Goal: Task Accomplishment & Management: Complete application form

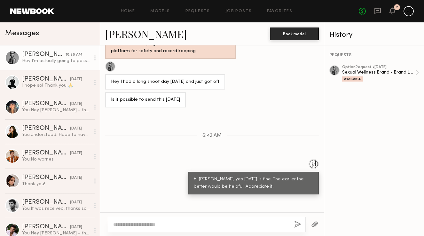
scroll to position [606, 0]
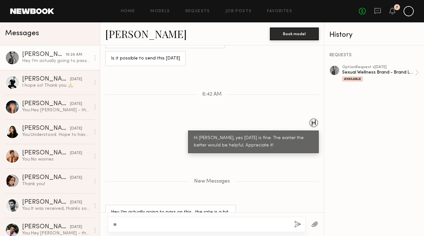
type textarea "*"
type textarea "**********"
click at [297, 223] on button "button" at bounding box center [297, 224] width 7 height 8
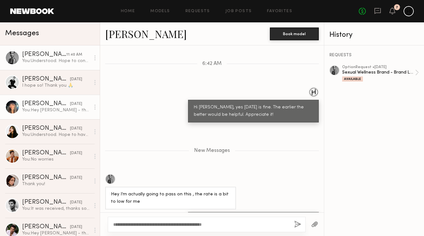
click at [47, 112] on div "You: Hey Cynthia - thank you for letting us know you're available for the shoot…" at bounding box center [56, 110] width 68 height 6
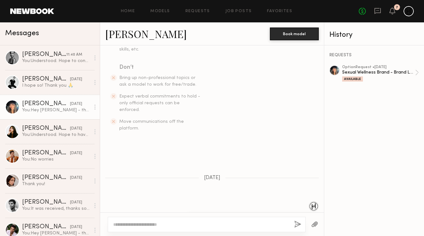
scroll to position [303, 0]
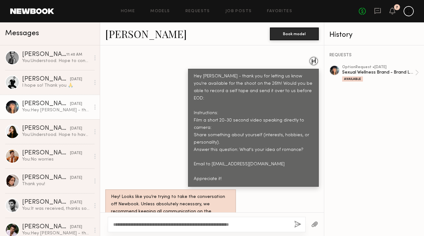
click at [238, 224] on textarea "**********" at bounding box center [201, 224] width 176 height 6
type textarea "**********"
click at [295, 223] on button "button" at bounding box center [297, 224] width 7 height 8
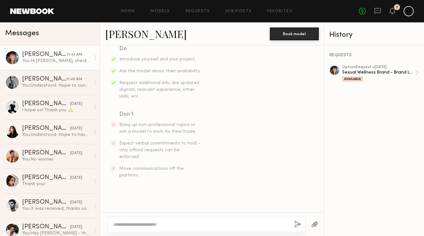
scroll to position [111, 0]
click at [59, 34] on div "Messages" at bounding box center [49, 32] width 89 height 10
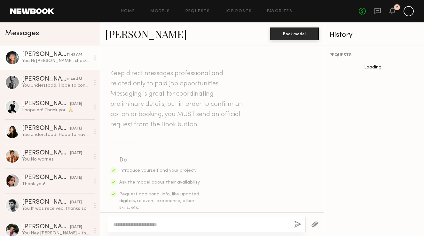
scroll to position [377, 0]
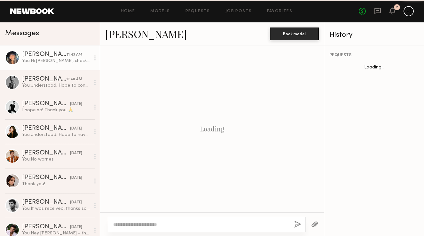
scroll to position [377, 0]
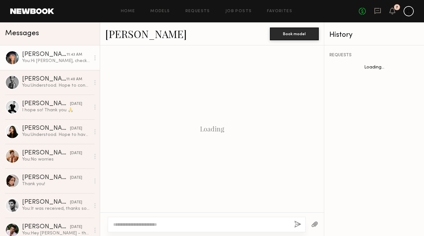
scroll to position [377, 0]
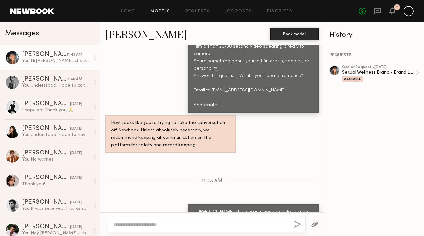
click at [165, 11] on link "Models" at bounding box center [159, 11] width 19 height 4
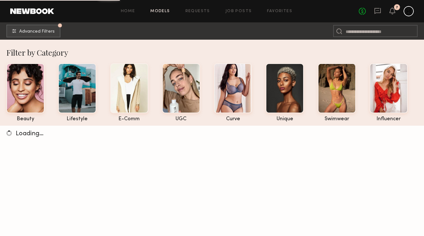
click at [233, 13] on div "Home Models Requests Job Posts Favorites Sign Out No fees up to $5,000 7" at bounding box center [234, 11] width 360 height 10
click at [232, 11] on link "Job Posts" at bounding box center [238, 11] width 27 height 4
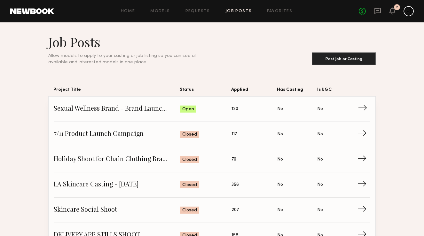
click at [360, 103] on link "Sexual Wellness Brand - Brand Launch Shoot Status: Open Applied: 120 Has Castin…" at bounding box center [212, 109] width 316 height 25
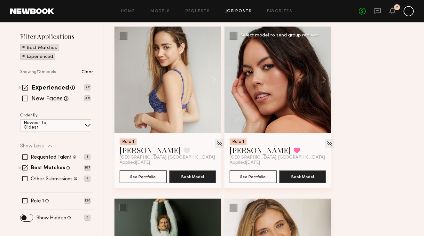
scroll to position [89, 0]
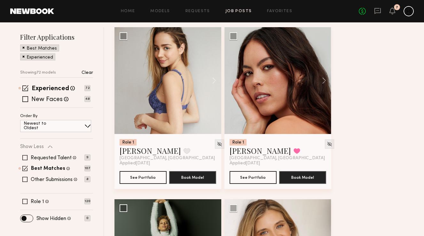
click at [61, 127] on div "Newest to Oldest" at bounding box center [55, 126] width 71 height 12
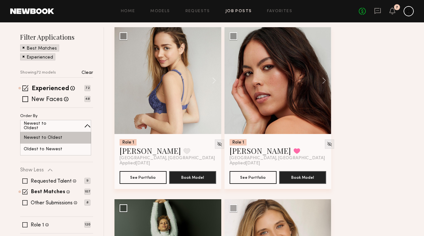
click at [50, 137] on p "Newest to Oldest" at bounding box center [43, 137] width 39 height 4
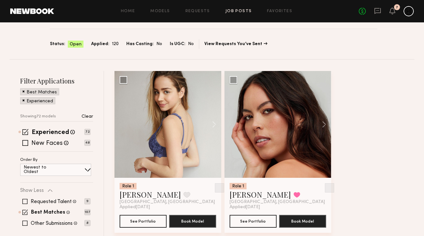
scroll to position [44, 0]
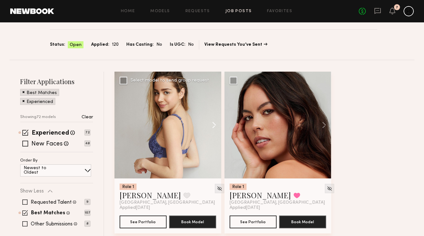
click at [214, 123] on button at bounding box center [211, 125] width 20 height 107
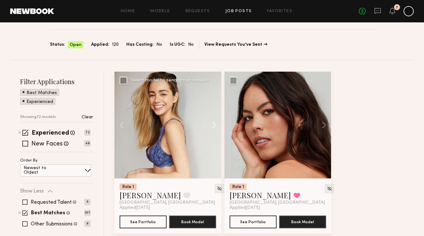
click at [214, 123] on button at bounding box center [211, 125] width 20 height 107
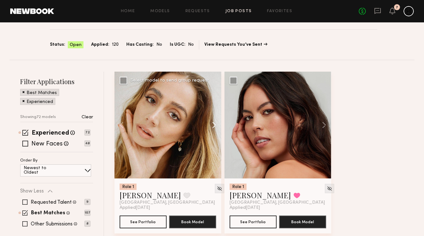
click at [214, 123] on button at bounding box center [211, 125] width 20 height 107
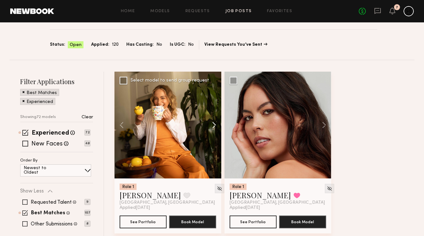
click at [214, 123] on button at bounding box center [211, 125] width 20 height 107
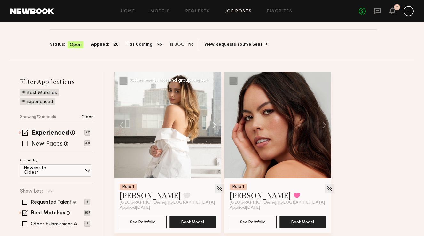
click at [214, 123] on button at bounding box center [211, 125] width 20 height 107
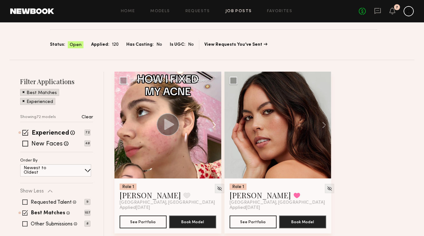
click at [214, 123] on button at bounding box center [211, 125] width 20 height 107
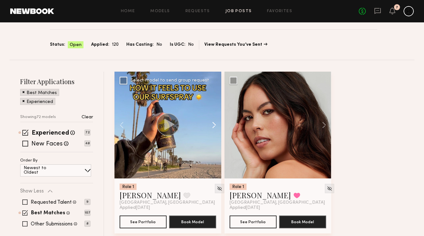
click at [214, 123] on button at bounding box center [211, 125] width 20 height 107
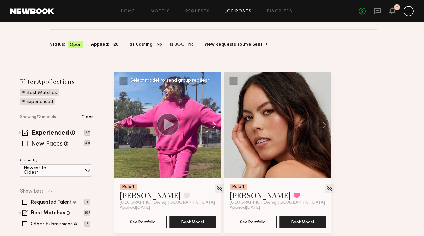
click at [214, 123] on button at bounding box center [211, 125] width 20 height 107
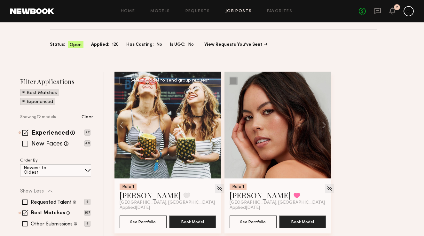
click at [214, 123] on button at bounding box center [211, 125] width 20 height 107
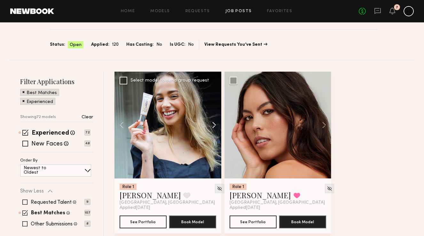
click at [214, 123] on button at bounding box center [211, 125] width 20 height 107
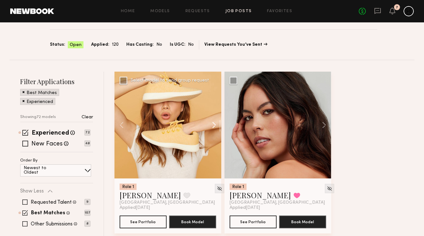
click at [214, 123] on button at bounding box center [211, 125] width 20 height 107
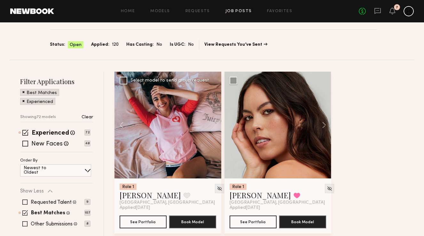
click at [214, 123] on div at bounding box center [167, 125] width 107 height 107
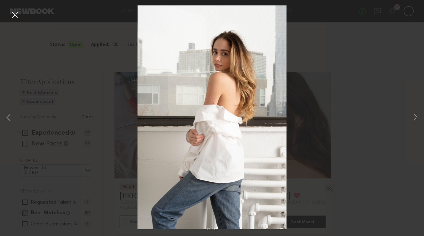
click at [13, 14] on button at bounding box center [15, 16] width 10 height 12
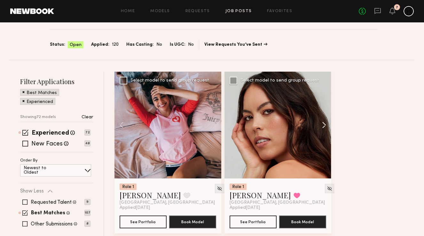
click at [323, 126] on button at bounding box center [321, 125] width 20 height 107
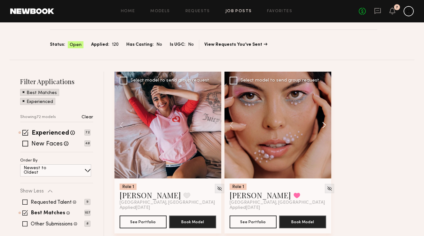
click at [323, 126] on button at bounding box center [321, 125] width 20 height 107
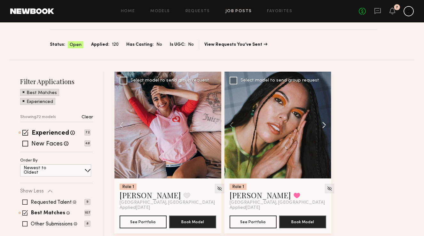
click at [323, 126] on button at bounding box center [321, 125] width 20 height 107
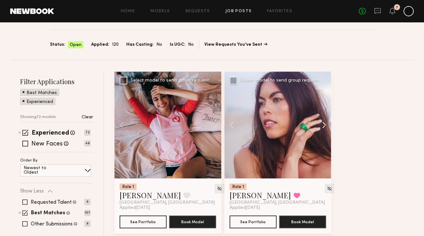
click at [323, 126] on button at bounding box center [321, 125] width 20 height 107
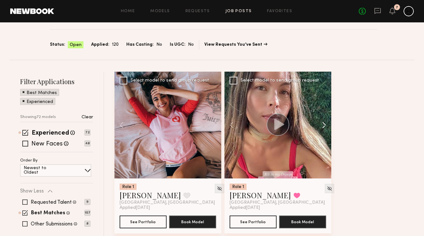
click at [323, 126] on button at bounding box center [321, 125] width 20 height 107
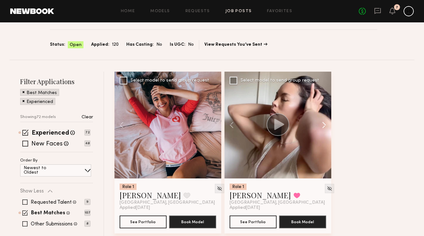
click at [323, 126] on button at bounding box center [321, 125] width 20 height 107
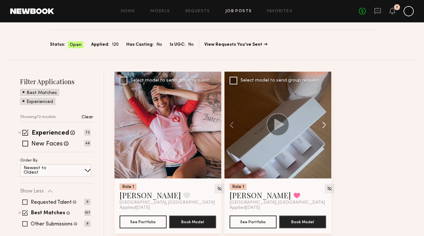
click at [323, 126] on button at bounding box center [321, 125] width 20 height 107
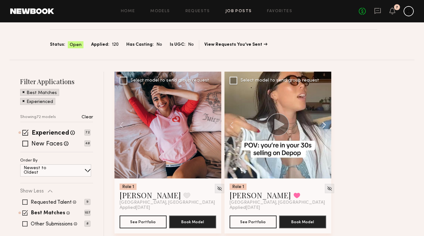
click at [323, 126] on button at bounding box center [321, 125] width 20 height 107
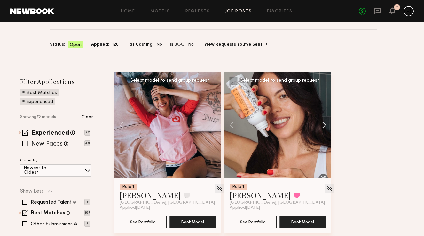
click at [323, 126] on button at bounding box center [321, 125] width 20 height 107
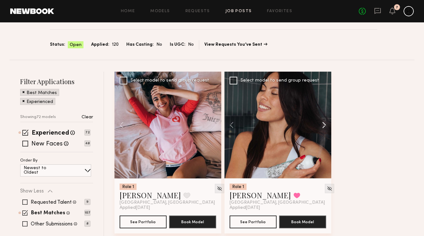
click at [323, 126] on button at bounding box center [321, 125] width 20 height 107
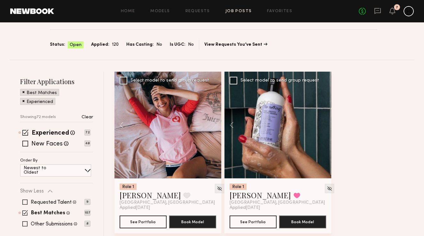
click at [323, 126] on div at bounding box center [277, 125] width 107 height 107
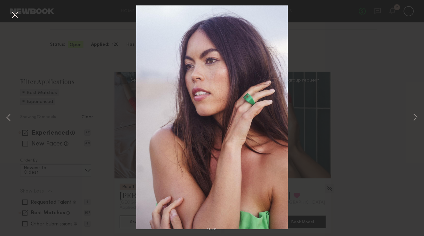
click at [17, 13] on button at bounding box center [15, 16] width 10 height 12
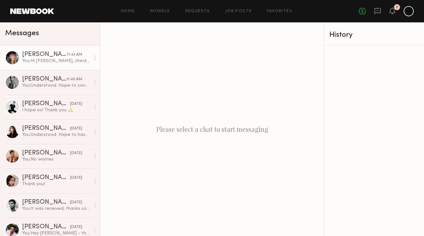
click at [47, 56] on div "[PERSON_NAME]" at bounding box center [44, 54] width 44 height 6
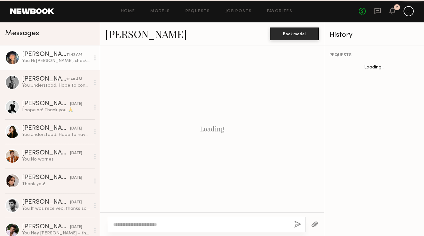
scroll to position [377, 0]
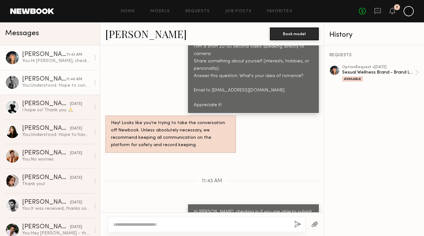
click at [43, 84] on div "You: Understood. Hope to connect again soon on the next one!" at bounding box center [56, 85] width 68 height 6
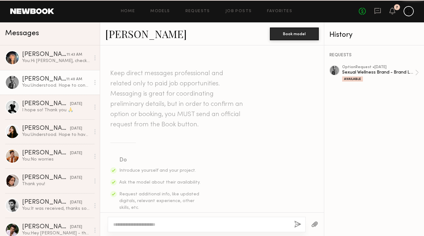
scroll to position [588, 0]
